Goal: Find specific page/section: Find specific page/section

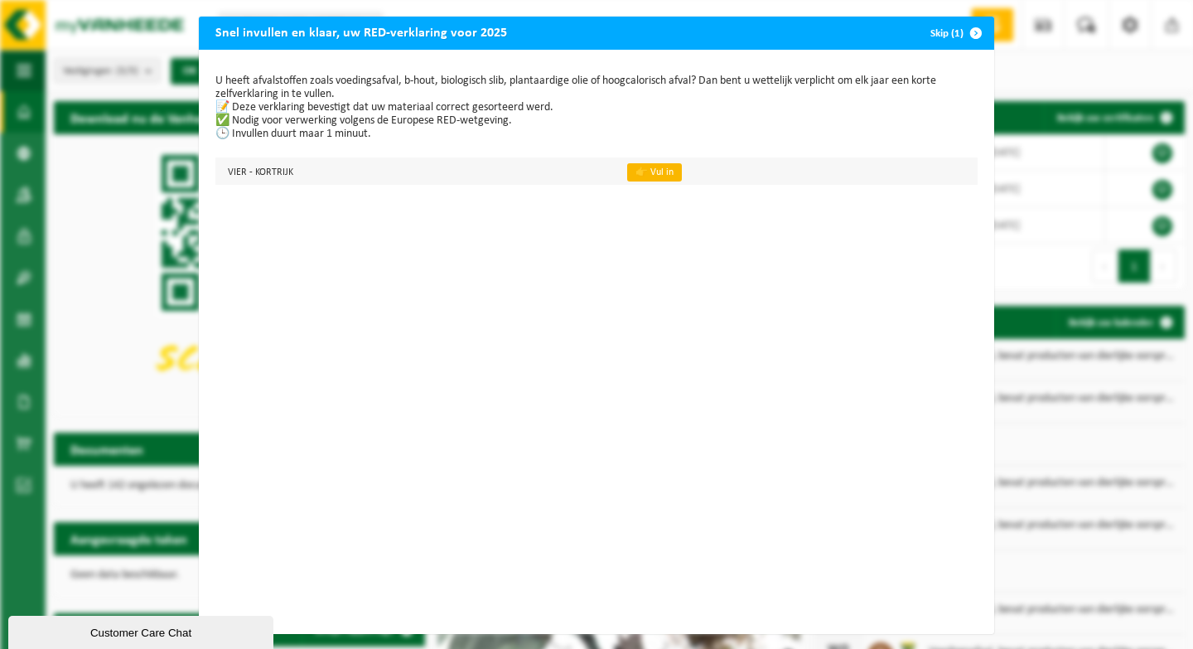
click at [660, 169] on link "👉 Vul in" at bounding box center [654, 172] width 55 height 18
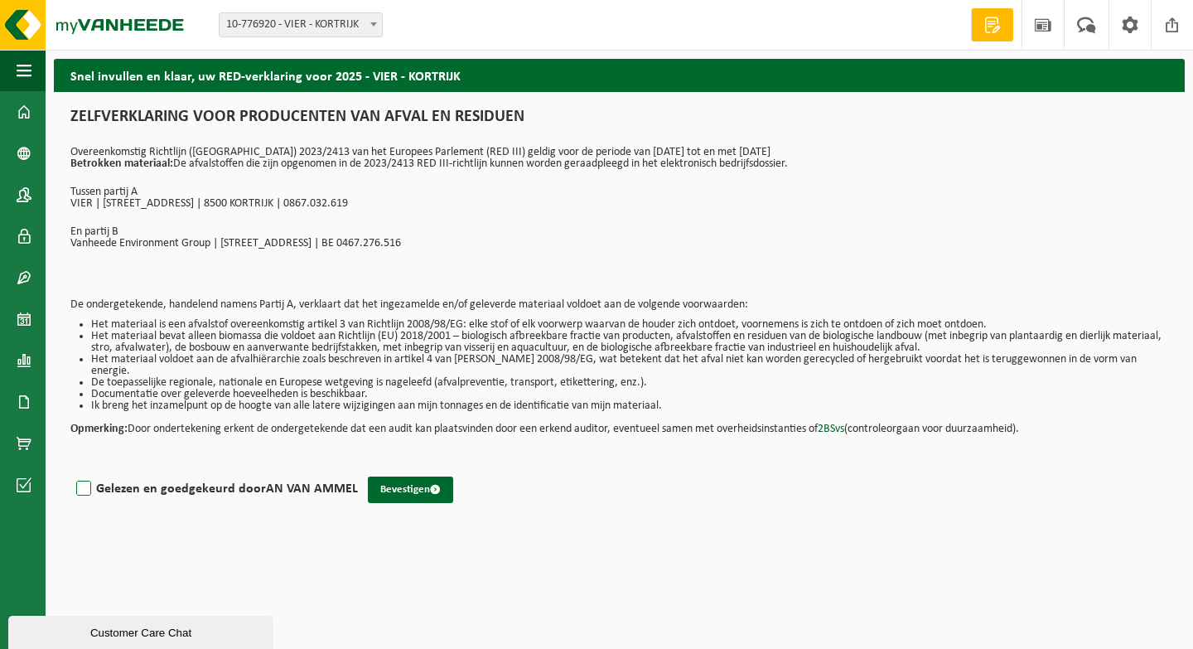
click at [85, 477] on label "Gelezen en goedgekeurd door AN VAN AMMEL" at bounding box center [215, 489] width 285 height 25
click at [358, 468] on input "Gelezen en goedgekeurd door AN VAN AMMEL" at bounding box center [358, 467] width 1 height 1
checkbox input "true"
click at [403, 478] on button "Bevestigen" at bounding box center [410, 490] width 85 height 27
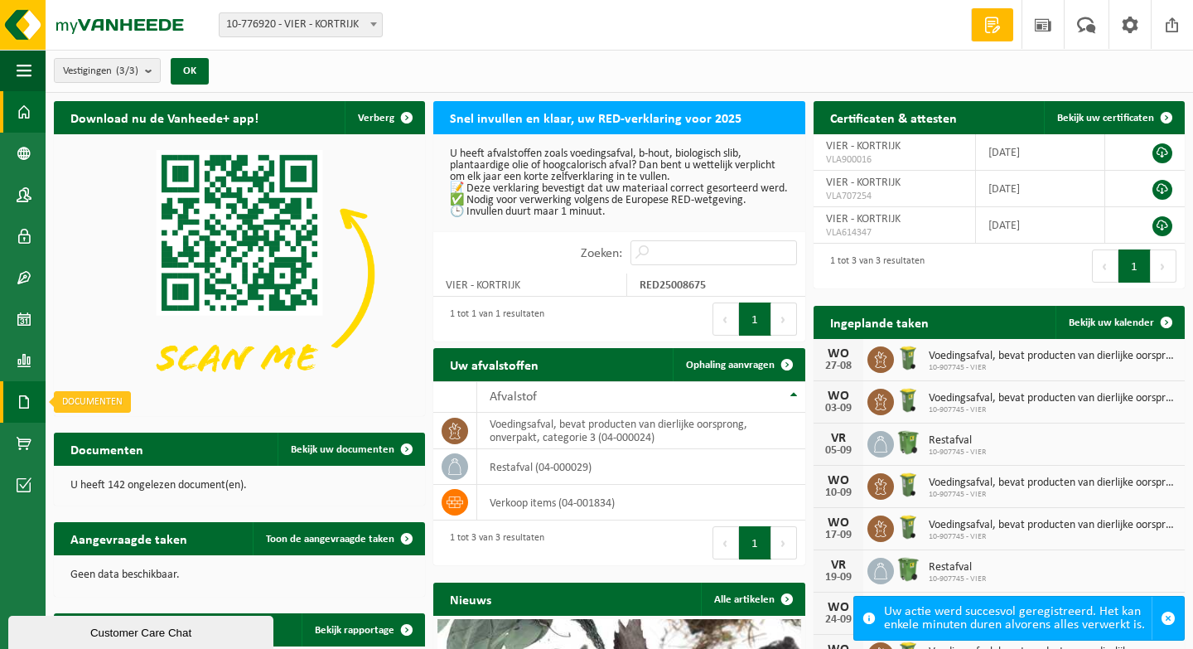
click at [17, 388] on span at bounding box center [24, 401] width 15 height 41
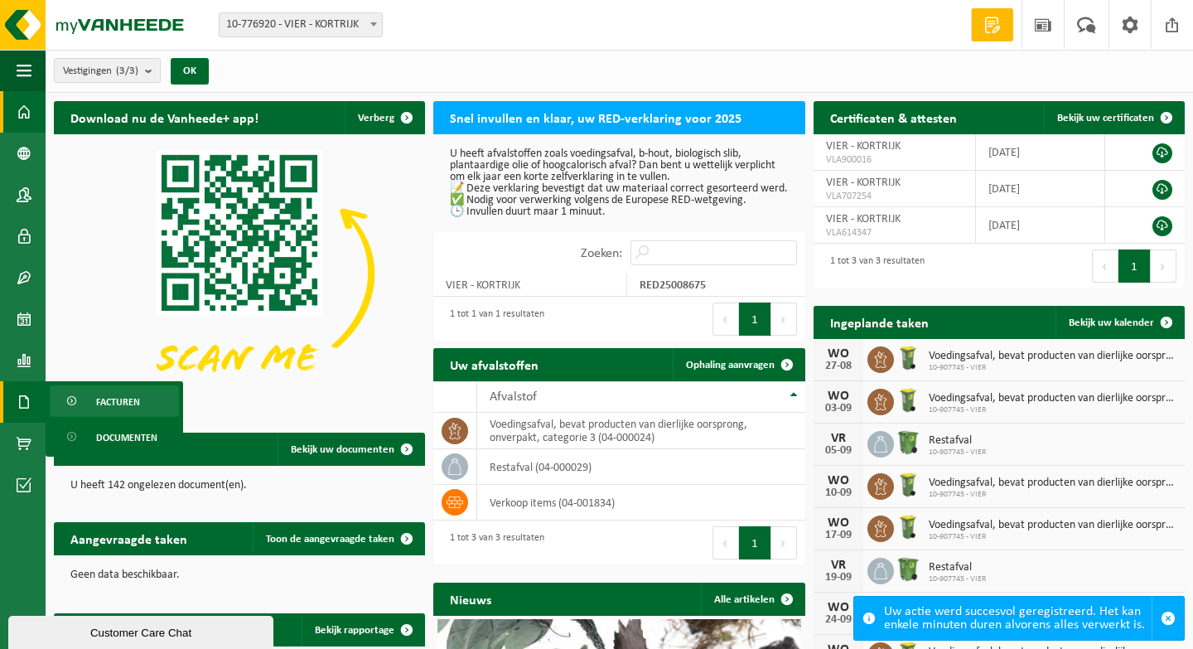
click at [105, 396] on span "Facturen" at bounding box center [118, 401] width 44 height 31
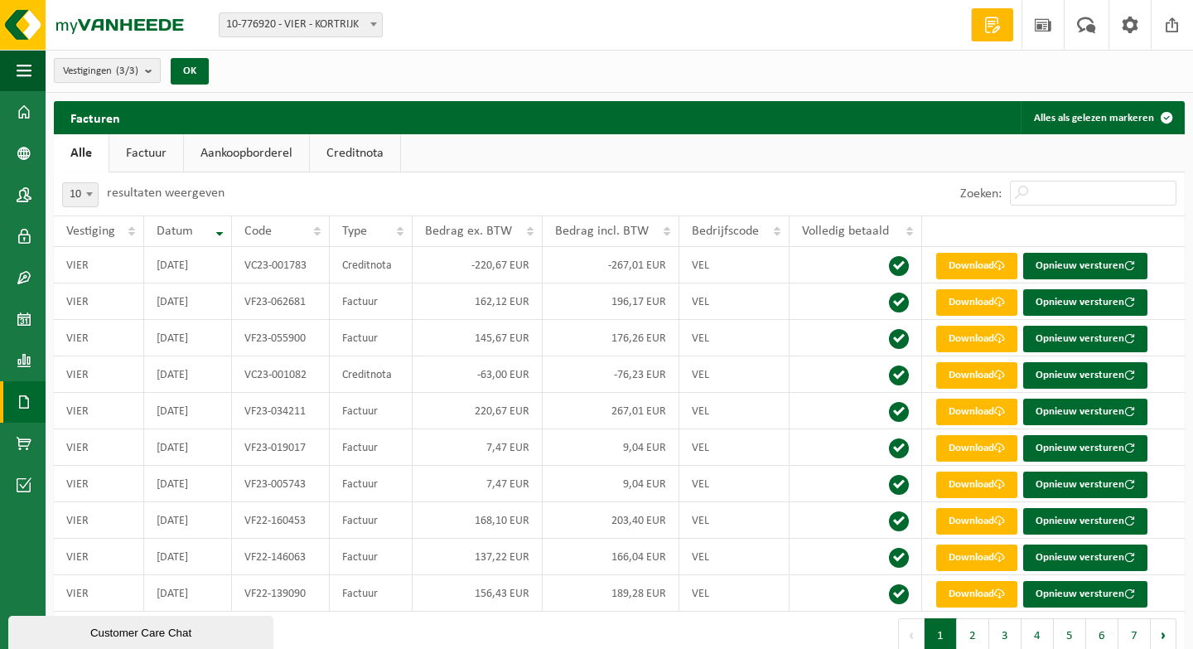
click at [152, 70] on b "submit" at bounding box center [152, 70] width 15 height 23
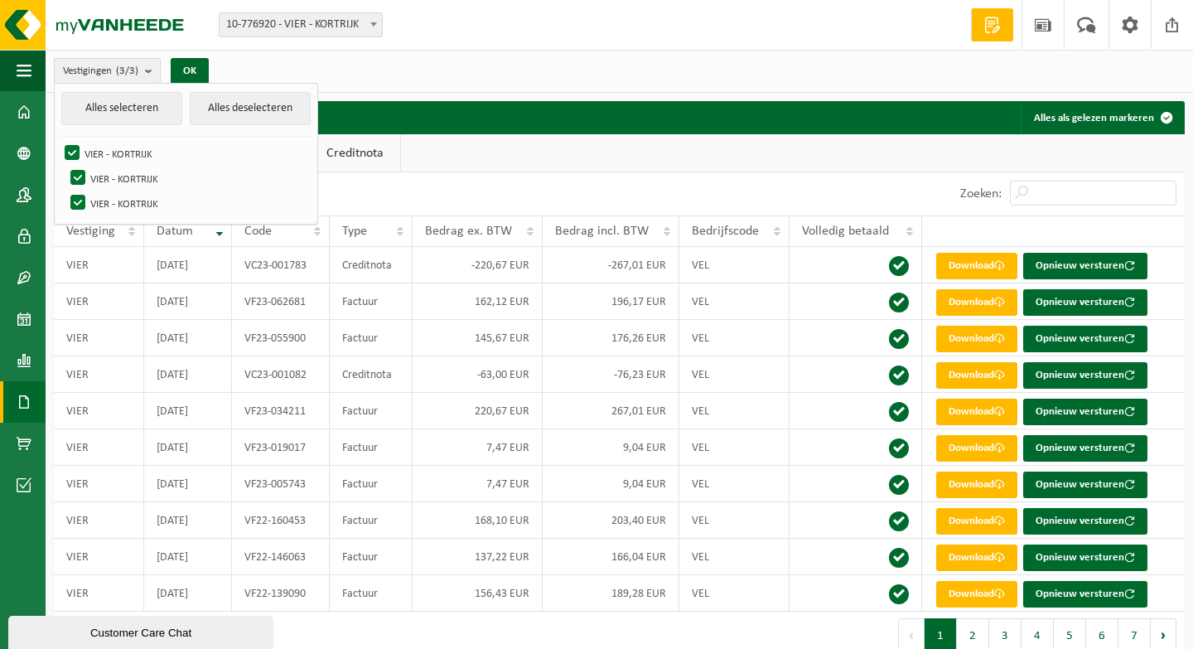
click at [152, 73] on b "submit" at bounding box center [152, 71] width 15 height 24
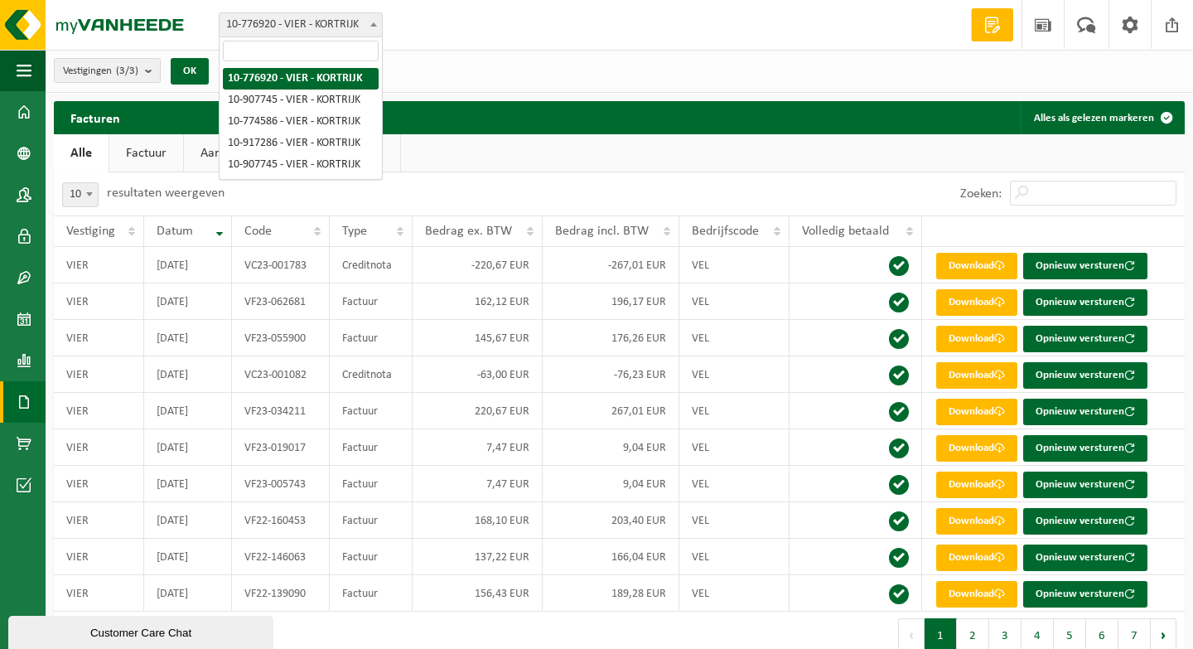
click at [275, 25] on span "10-776920 - VIER - KORTRIJK" at bounding box center [301, 24] width 162 height 23
select select "123289"
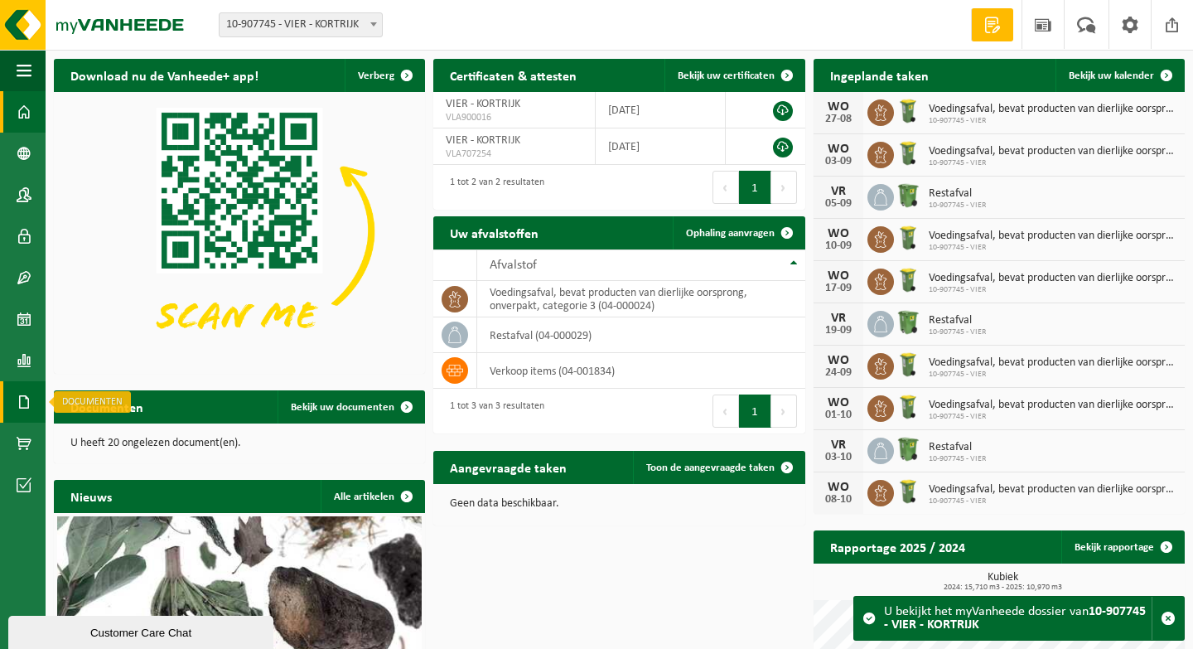
click at [26, 401] on span at bounding box center [24, 401] width 15 height 41
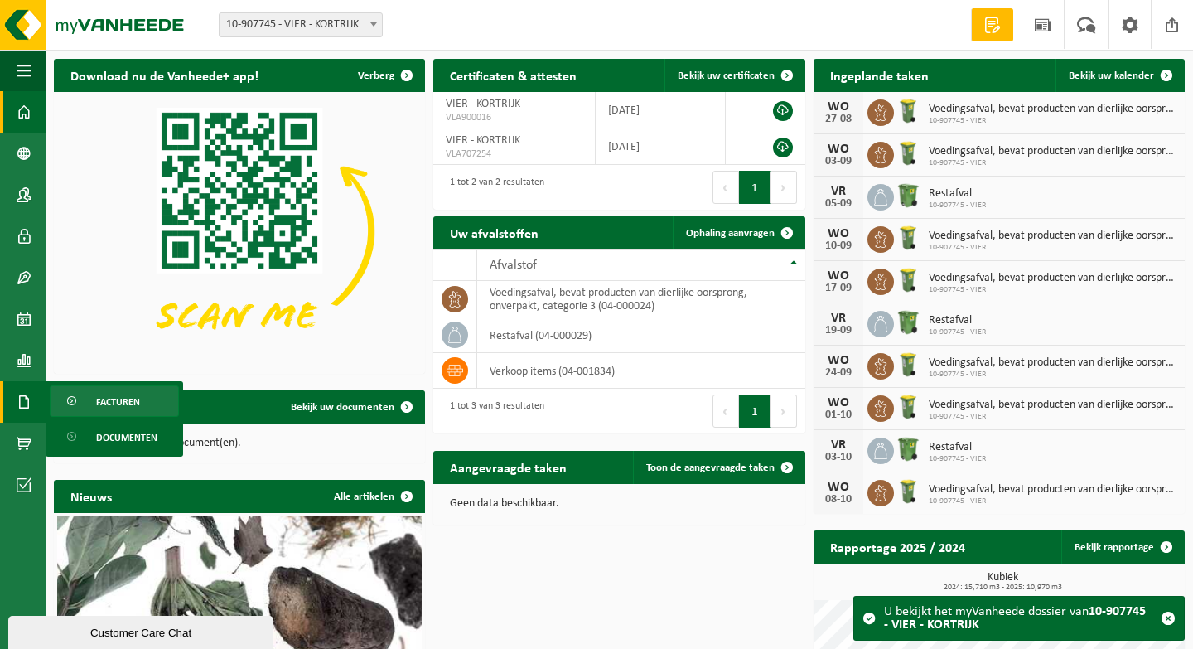
click at [85, 404] on link "Facturen" at bounding box center [114, 400] width 129 height 31
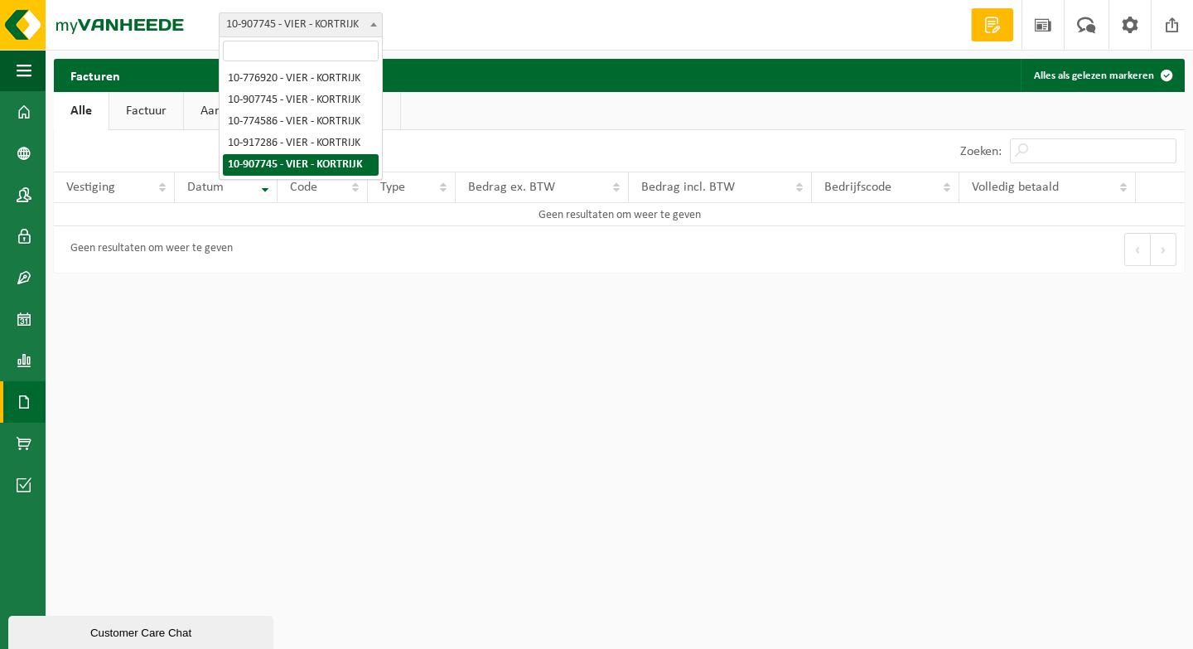
click at [292, 27] on span "10-907745 - VIER - KORTRIJK" at bounding box center [301, 24] width 162 height 23
select select "127947"
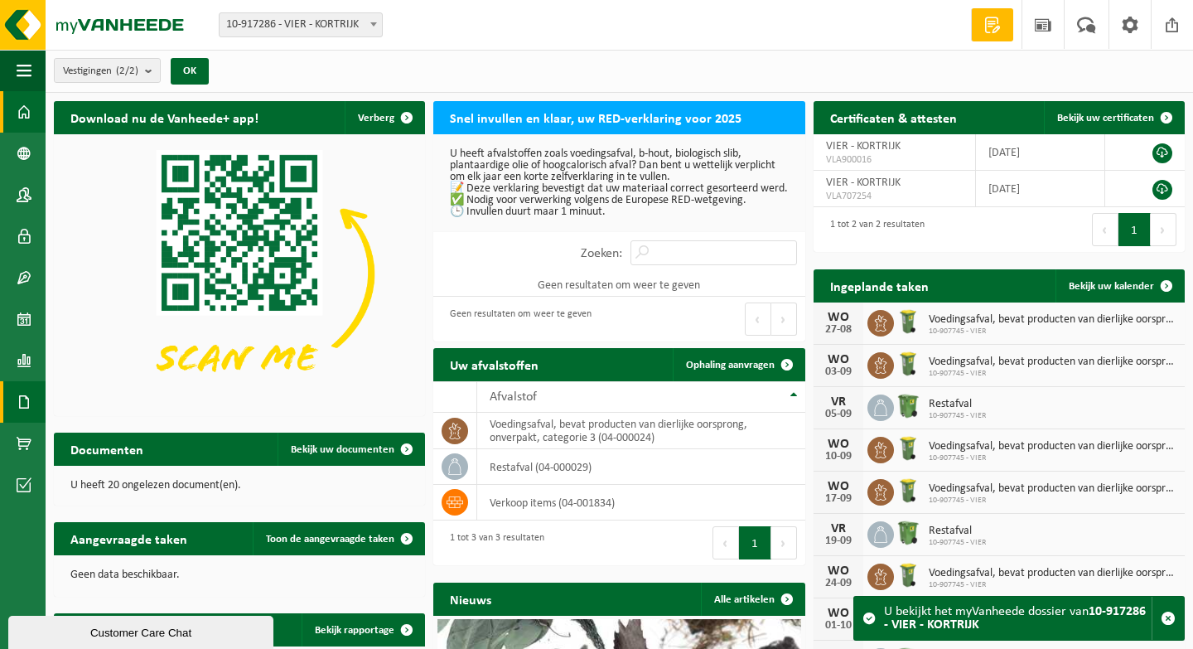
click at [28, 399] on span at bounding box center [24, 401] width 15 height 41
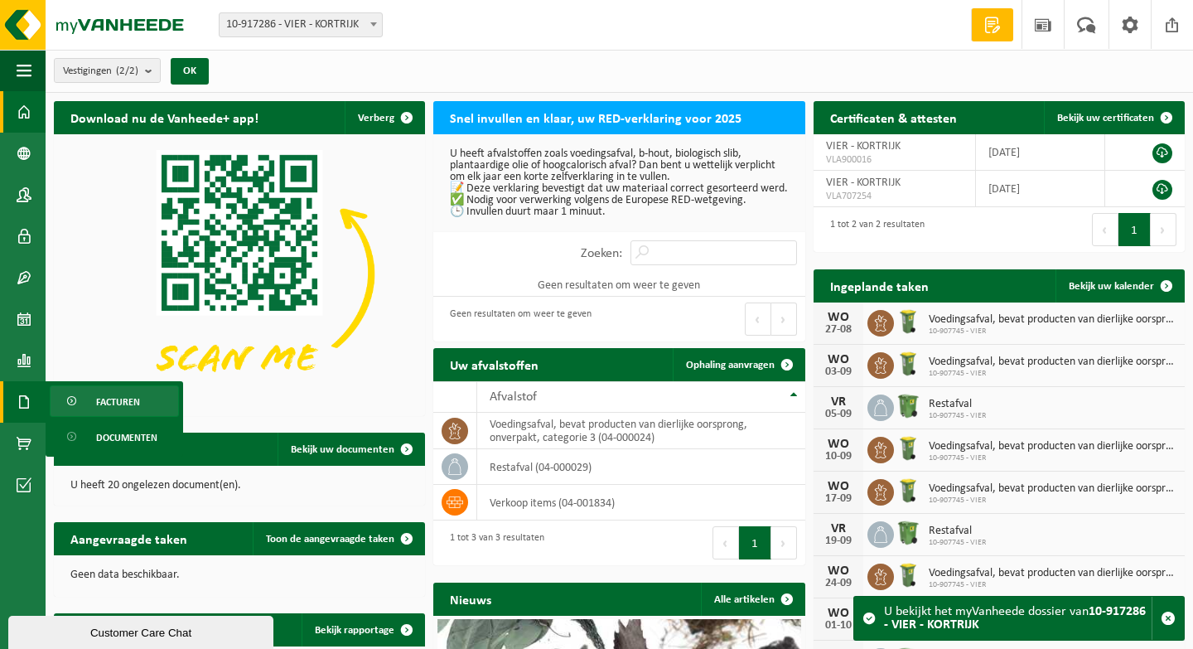
click at [101, 394] on span "Facturen" at bounding box center [118, 401] width 44 height 31
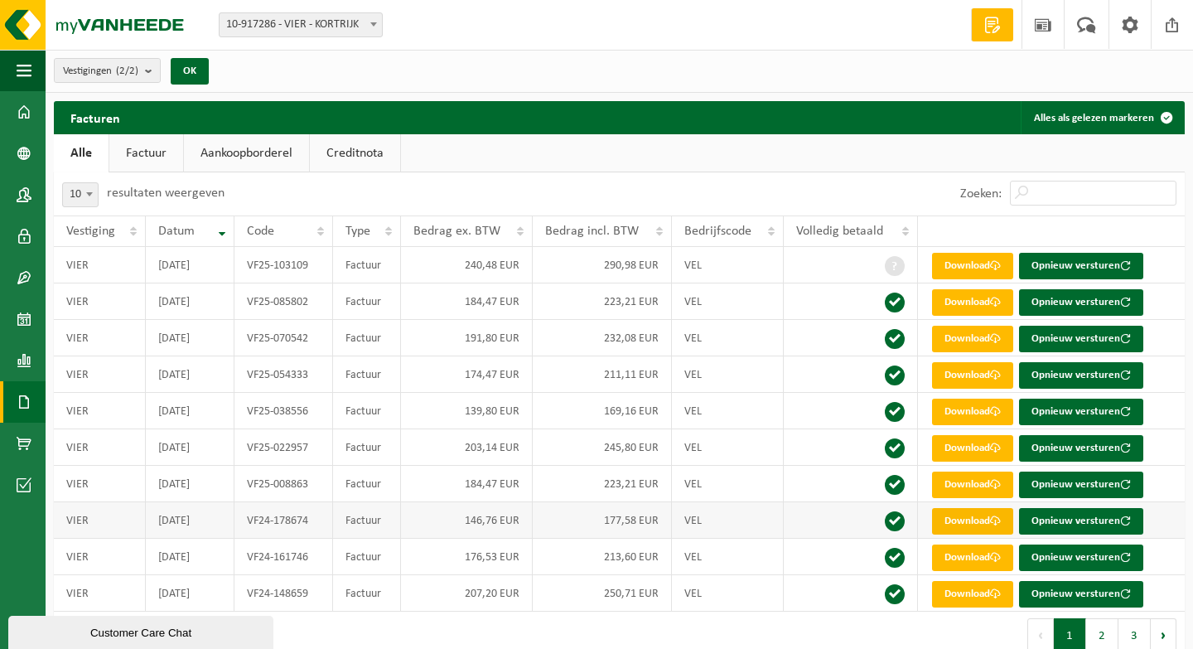
scroll to position [31, 0]
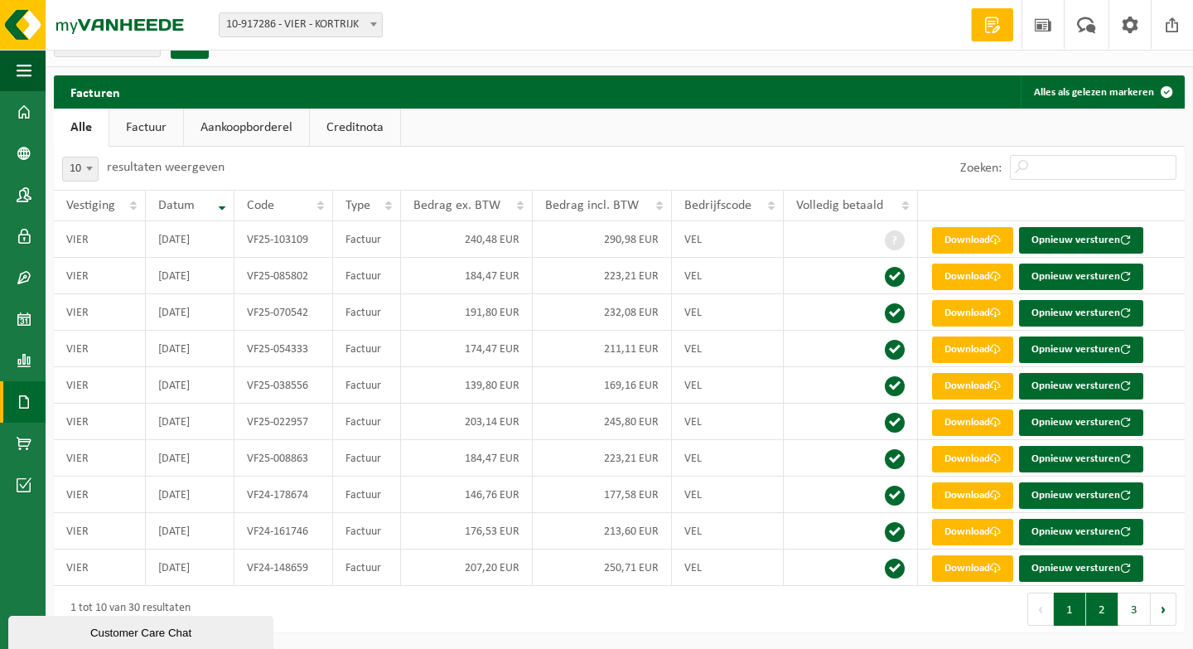
click at [1102, 597] on button "2" at bounding box center [1103, 609] width 32 height 33
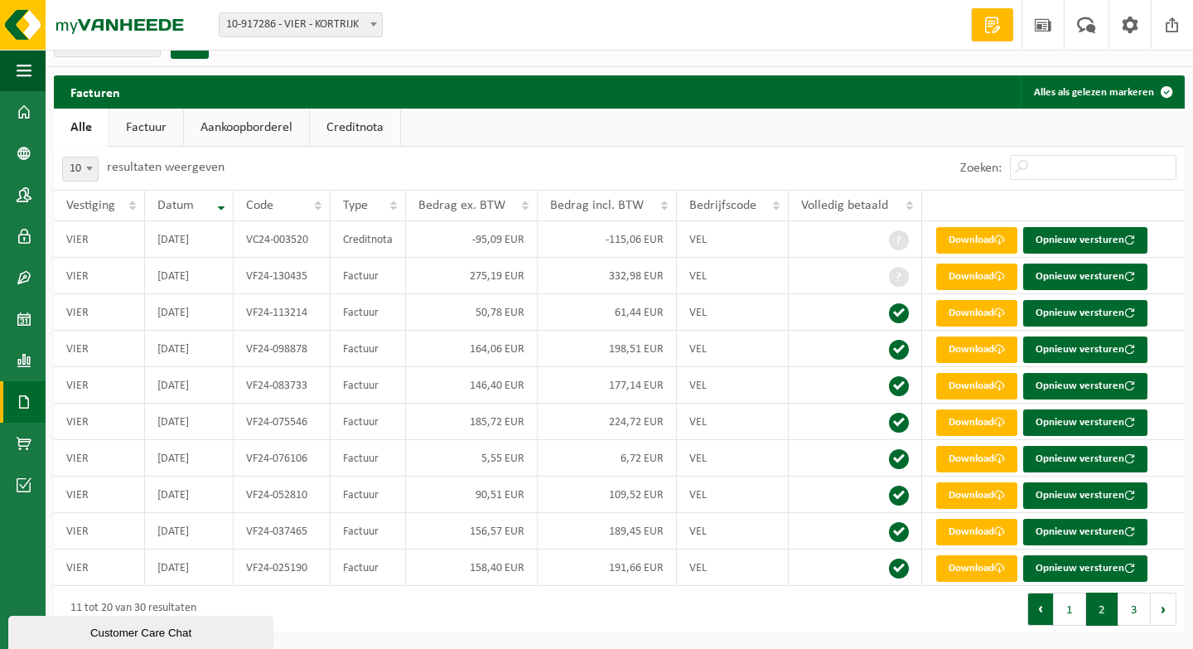
click at [1038, 607] on button "Vorige" at bounding box center [1041, 609] width 27 height 33
